Goal: Transaction & Acquisition: Purchase product/service

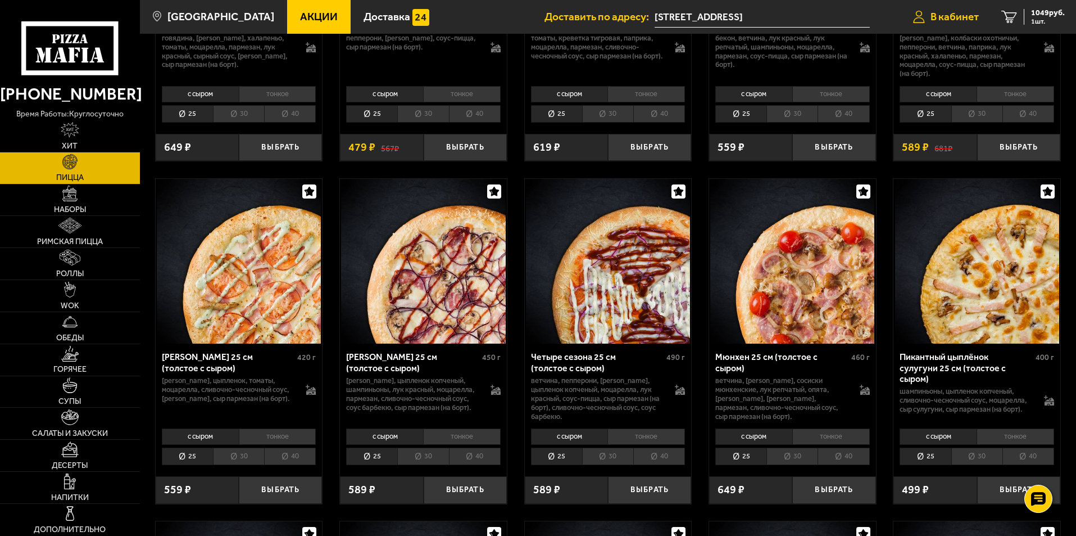
scroll to position [955, 0]
click at [303, 15] on span "Акции" at bounding box center [319, 16] width 38 height 11
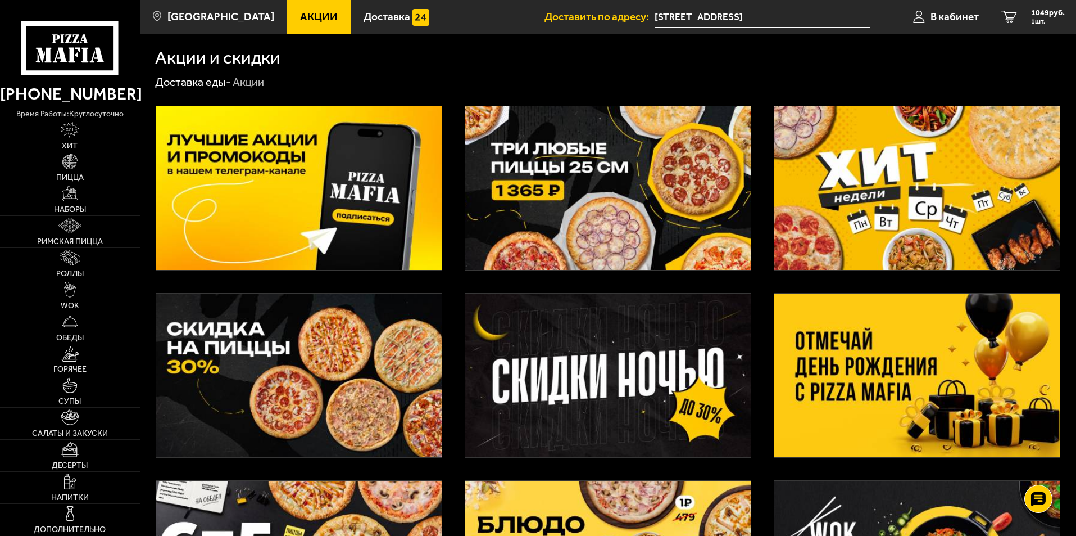
click at [577, 162] on img at bounding box center [607, 188] width 285 height 164
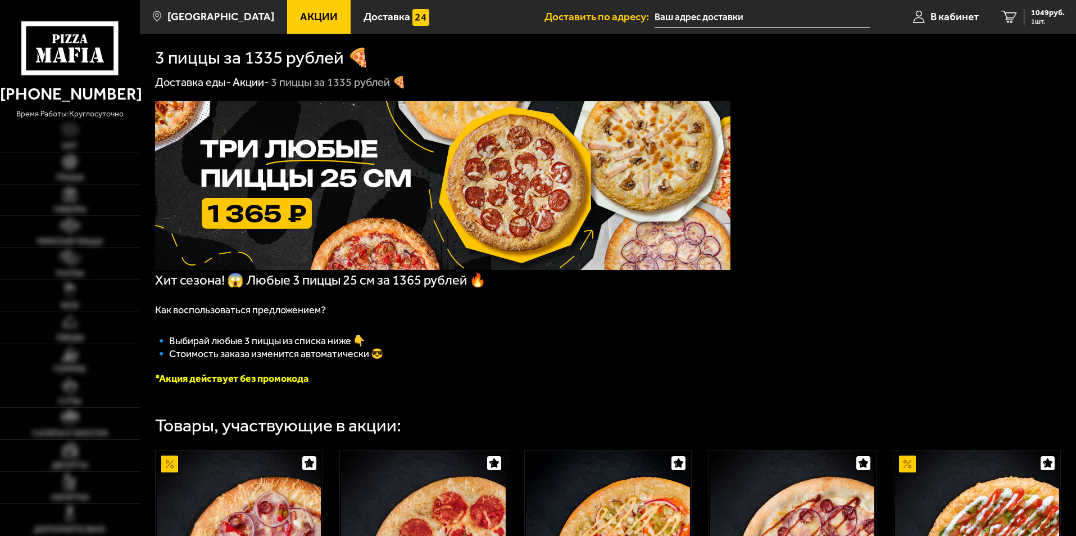
type input "[STREET_ADDRESS]"
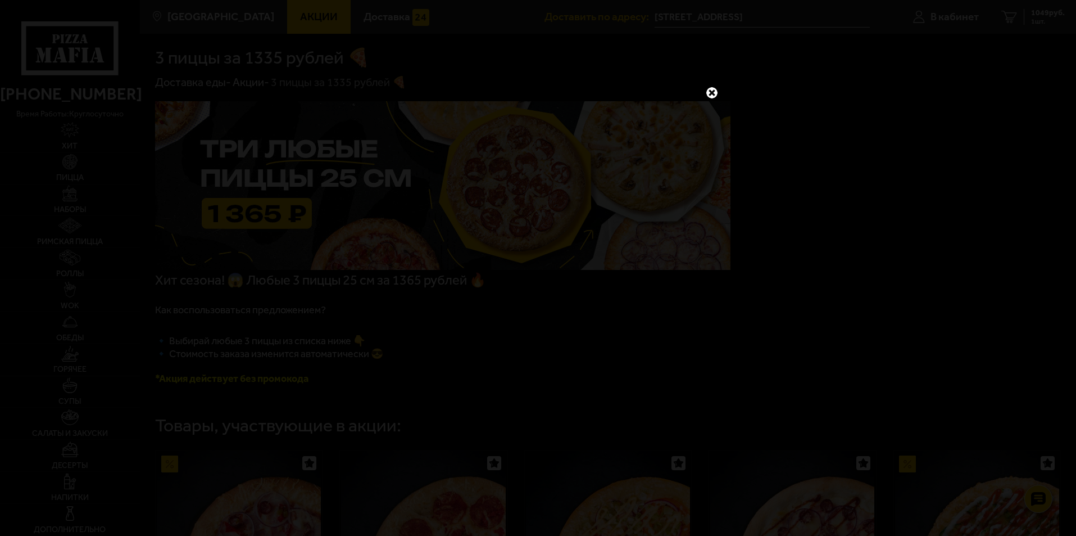
click at [708, 94] on link at bounding box center [712, 92] width 15 height 15
